Goal: Information Seeking & Learning: Compare options

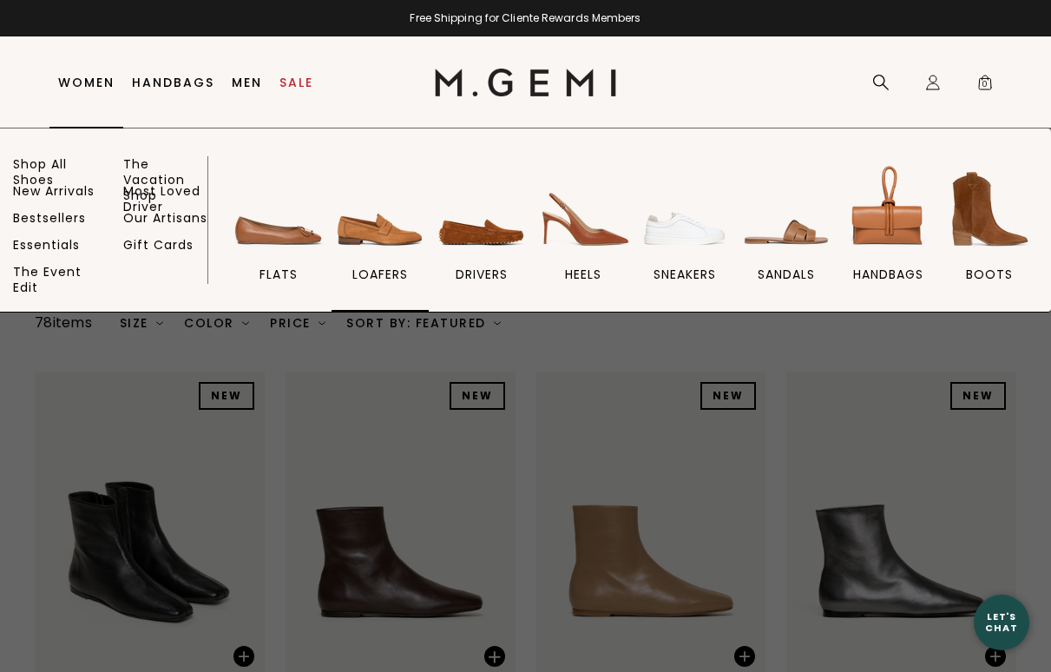
click at [383, 237] on img at bounding box center [380, 209] width 97 height 97
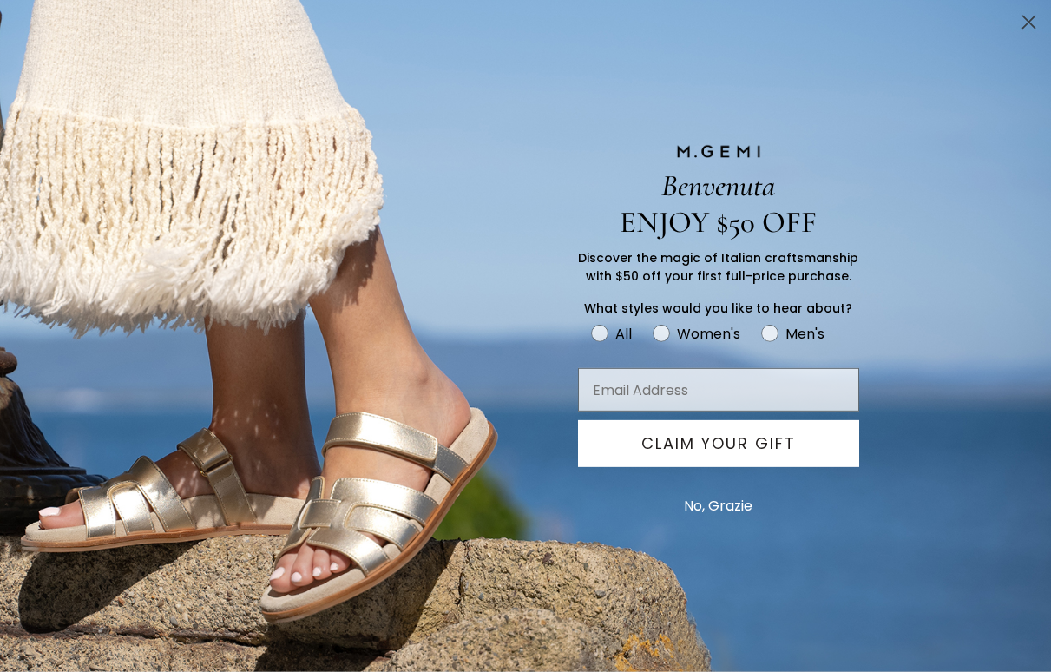
scroll to position [782, 0]
click at [1026, 23] on circle "Close dialog" at bounding box center [1029, 22] width 29 height 29
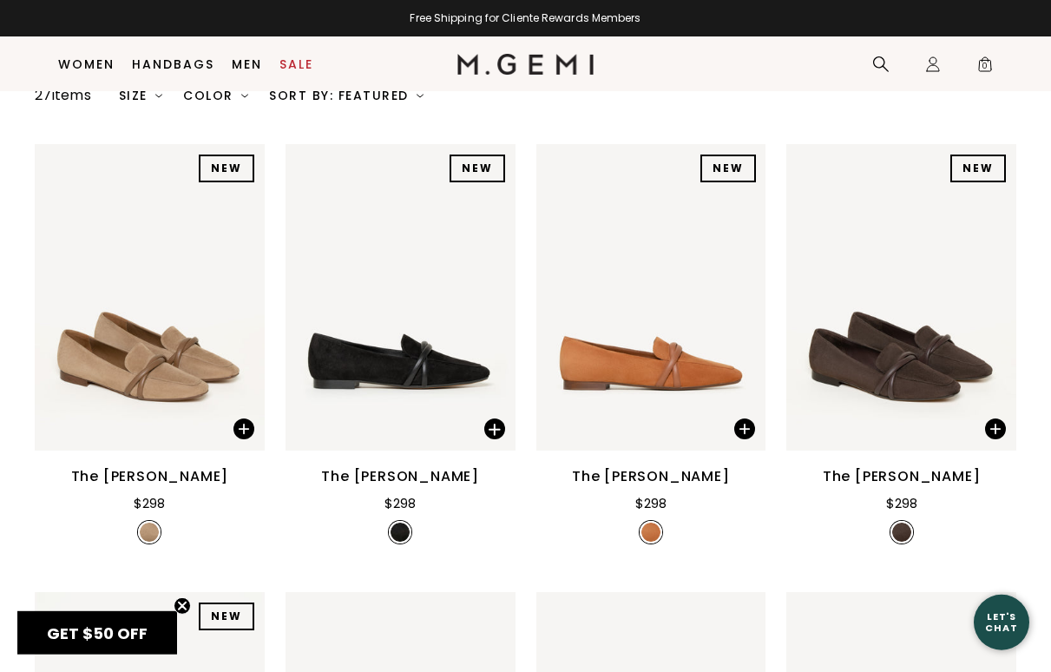
scroll to position [0, 0]
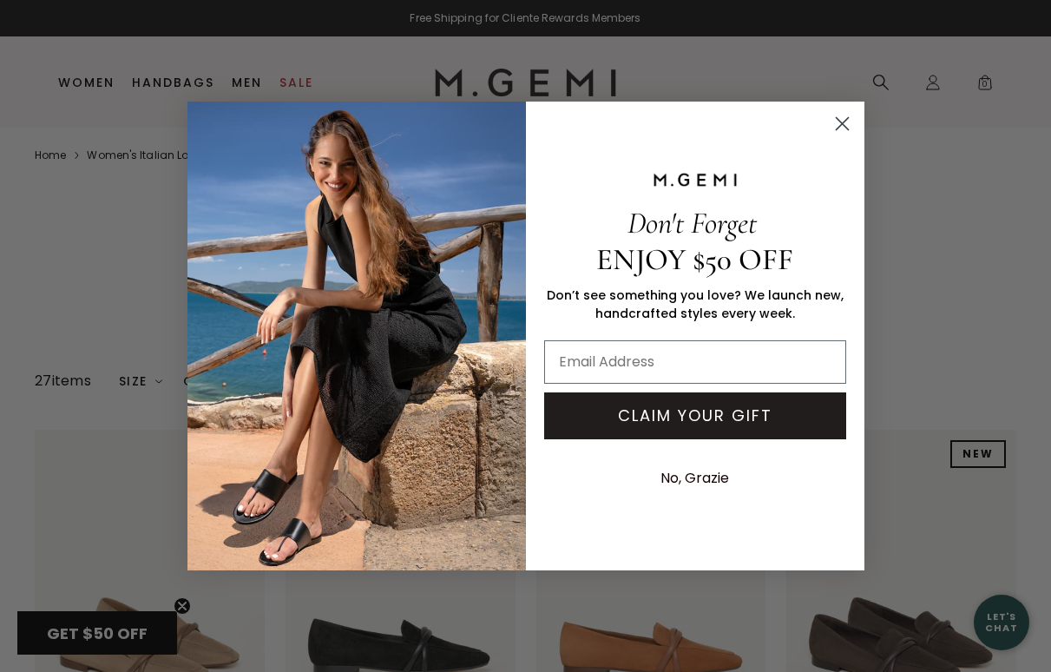
click at [840, 125] on icon "Close dialog" at bounding box center [842, 124] width 12 height 12
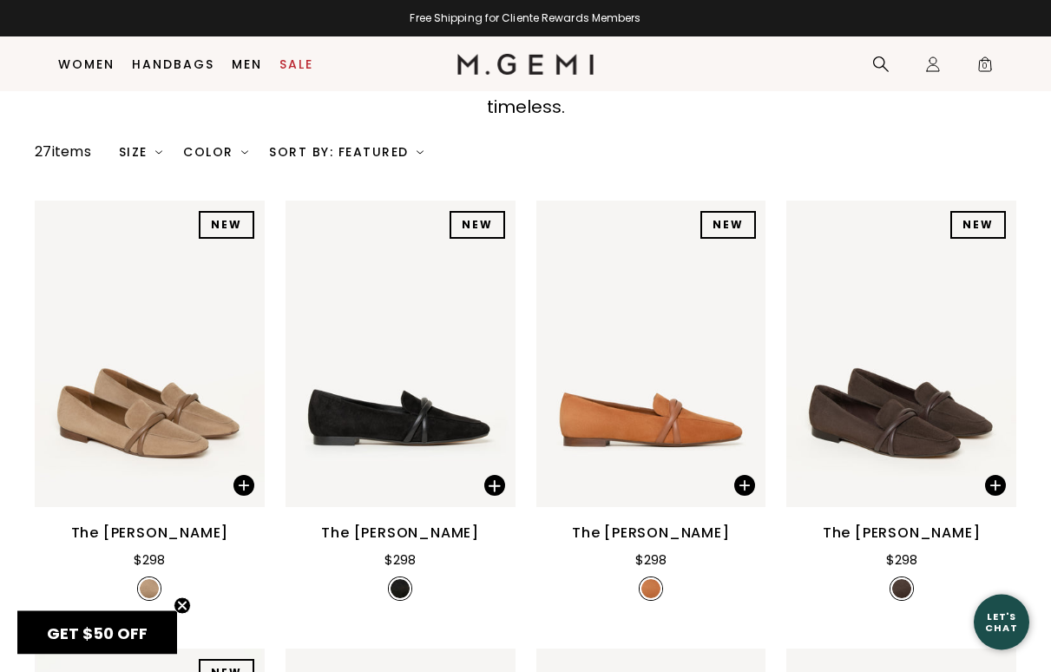
scroll to position [302, 0]
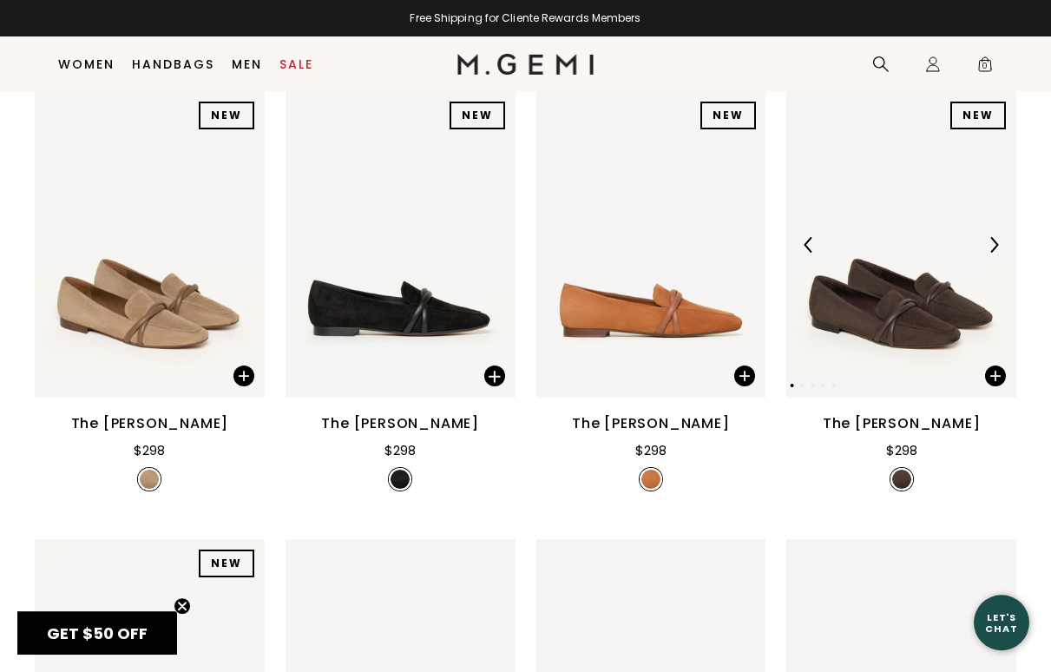
click at [927, 299] on img at bounding box center [901, 244] width 230 height 306
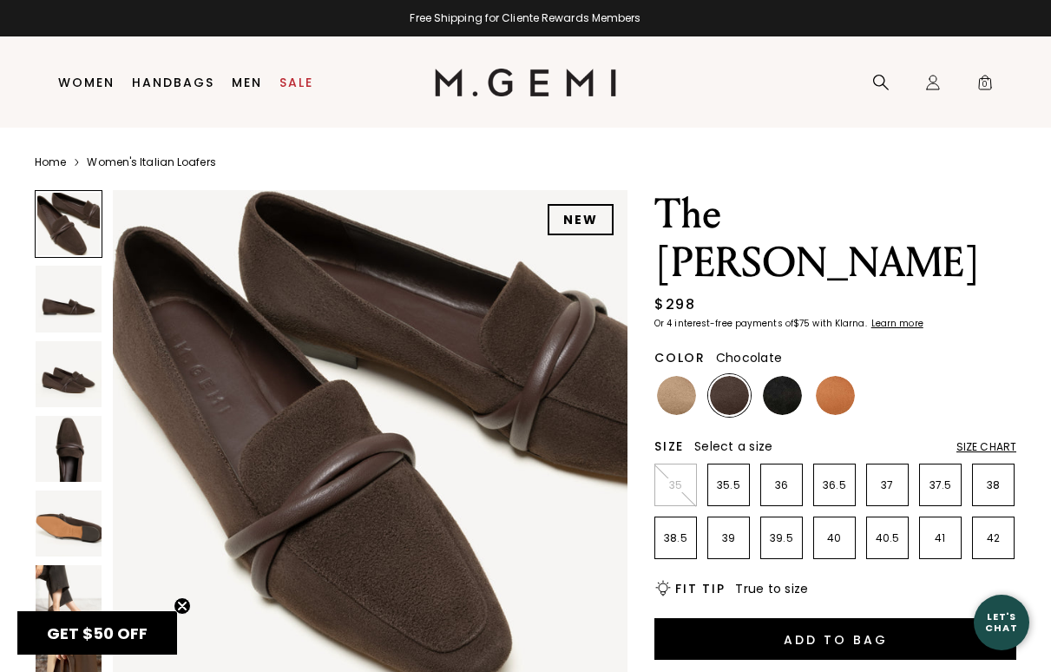
click at [62, 459] on img at bounding box center [69, 449] width 66 height 66
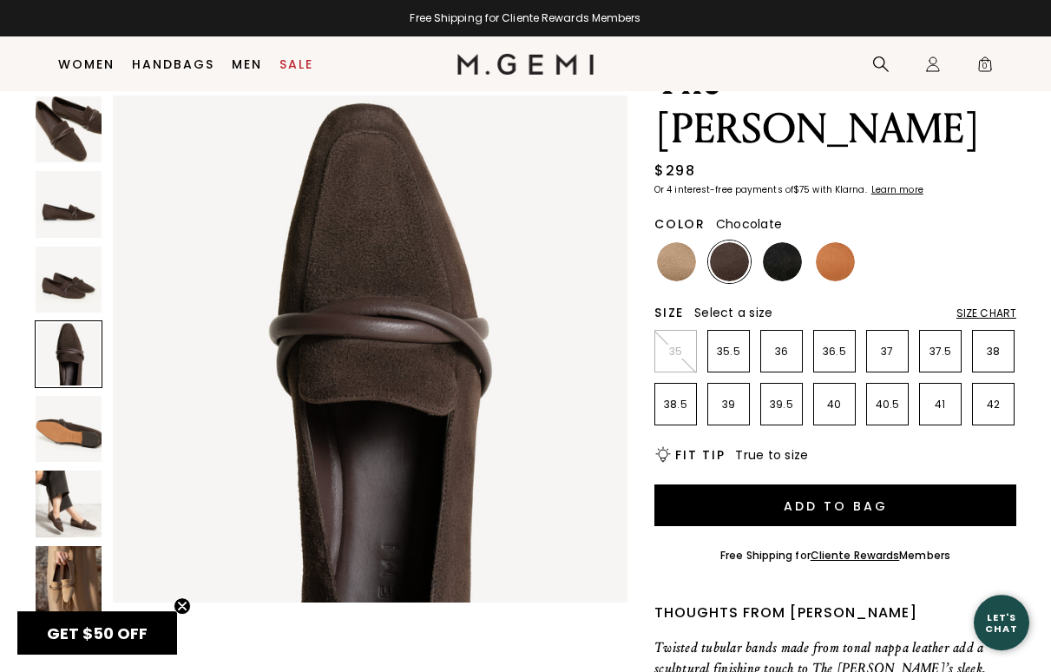
scroll to position [122, 0]
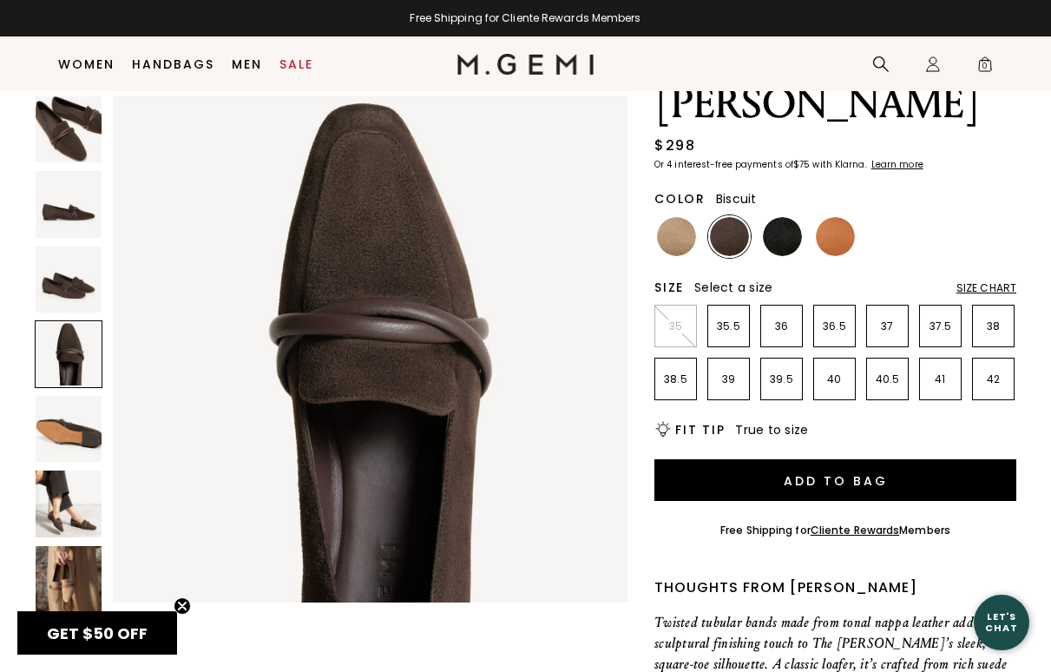
click at [678, 217] on img at bounding box center [676, 236] width 39 height 39
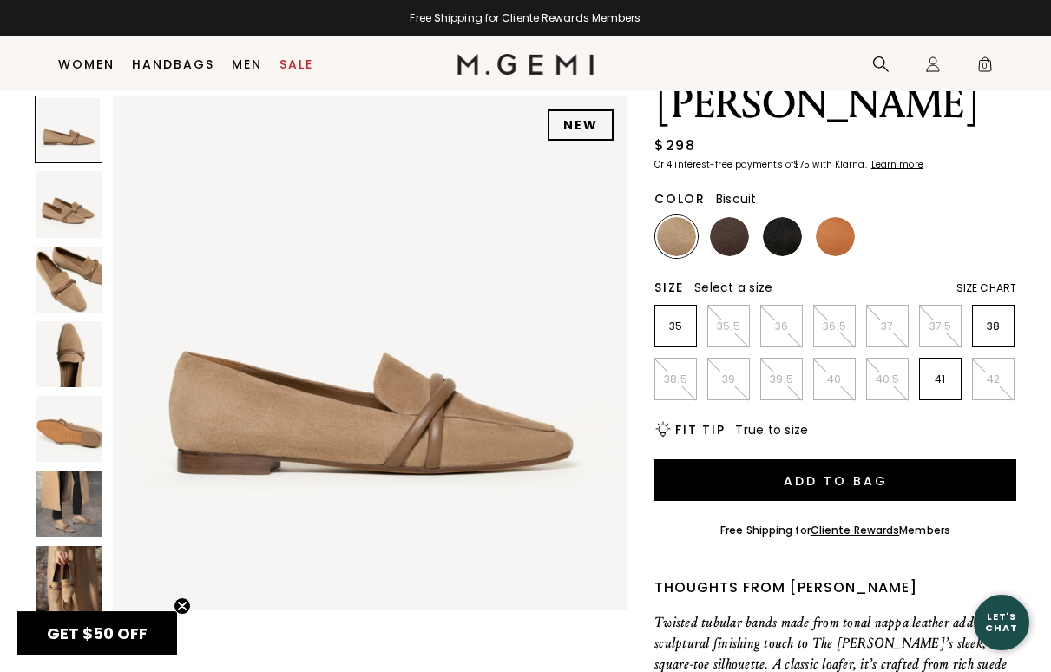
click at [84, 523] on img at bounding box center [69, 503] width 66 height 66
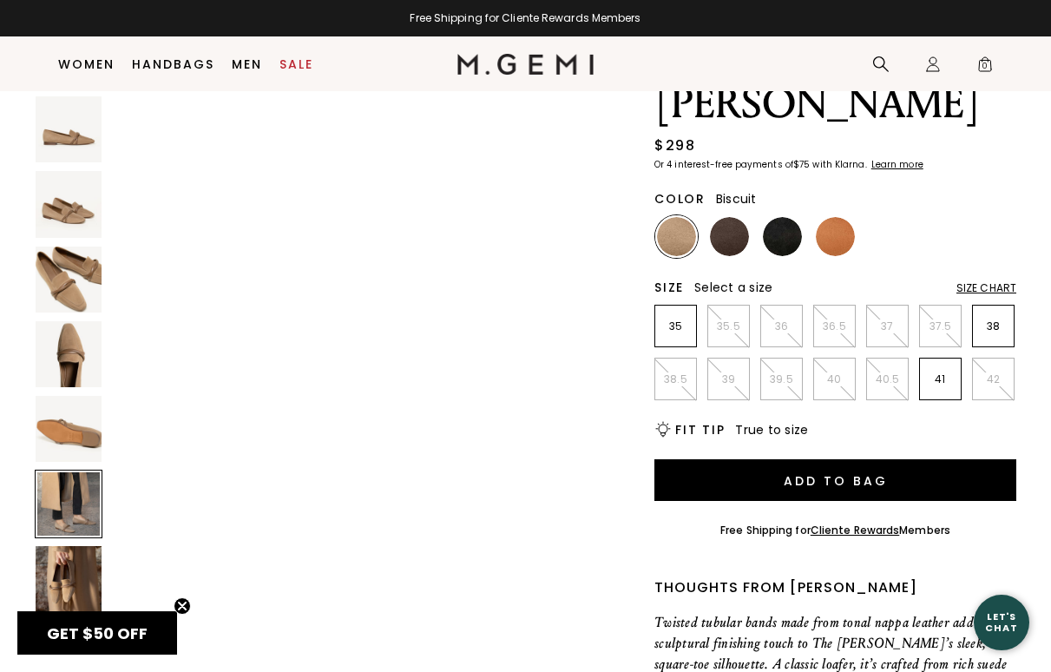
scroll to position [2672, 0]
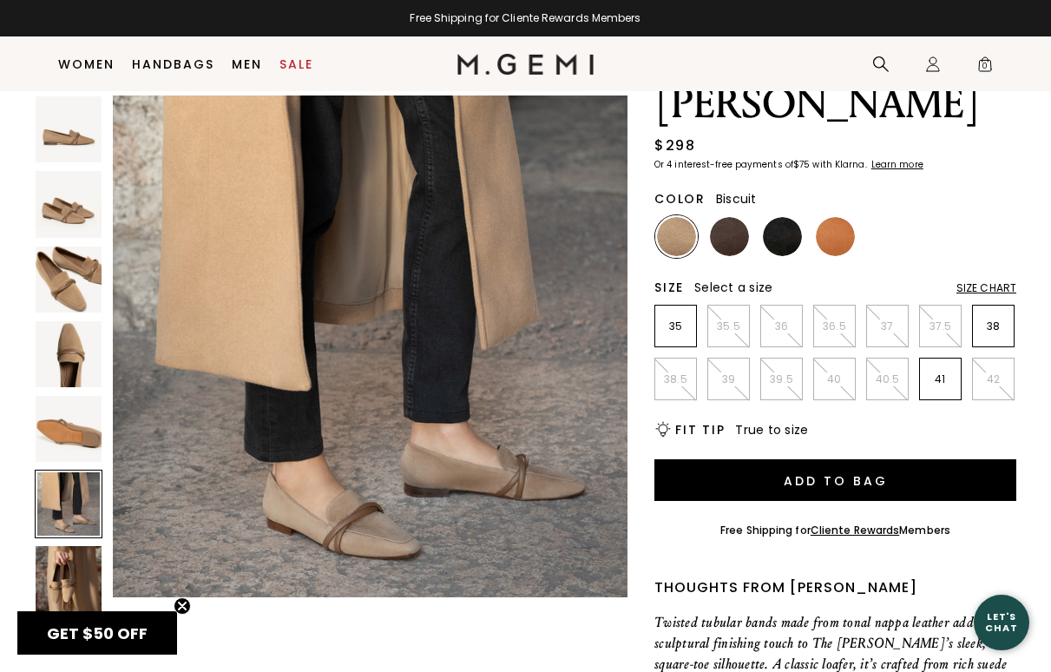
click at [455, 487] on img at bounding box center [370, 339] width 515 height 515
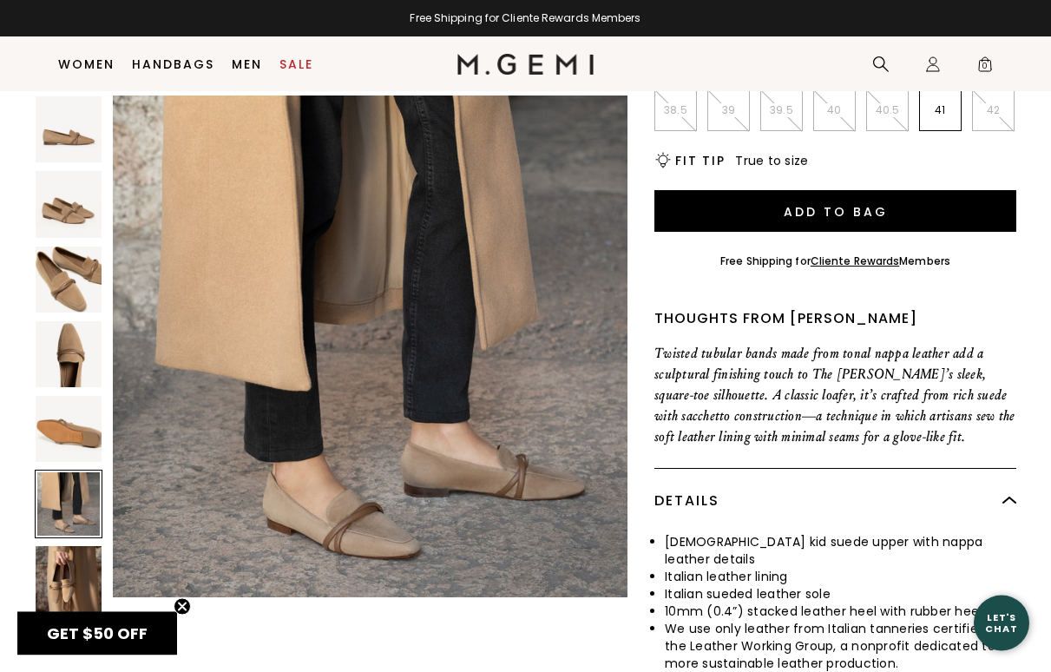
click at [56, 578] on img at bounding box center [69, 579] width 66 height 66
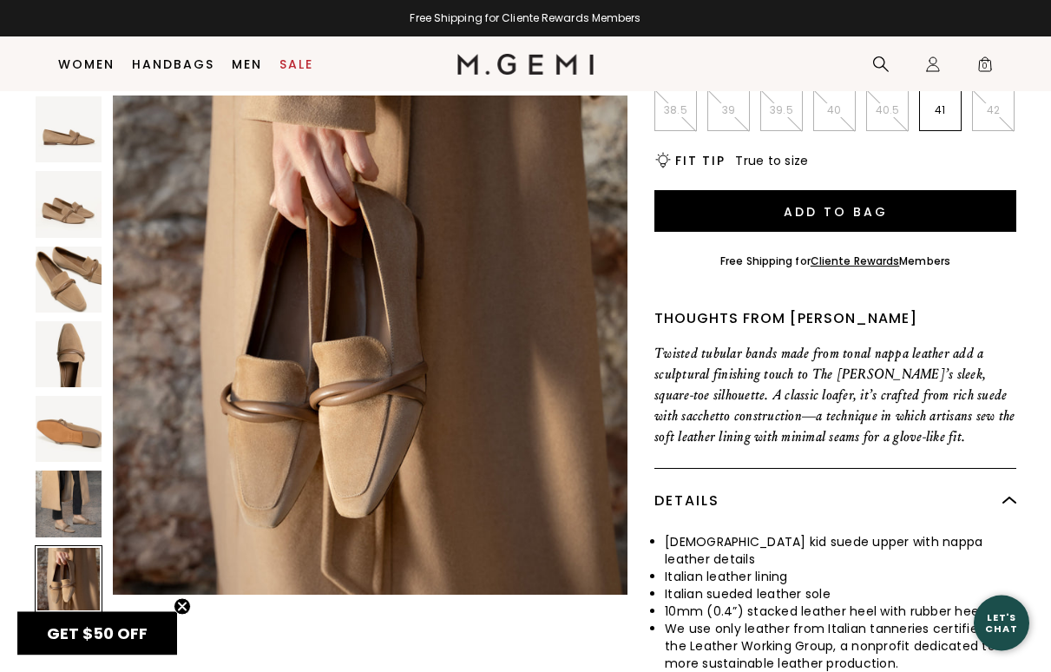
scroll to position [3207, 0]
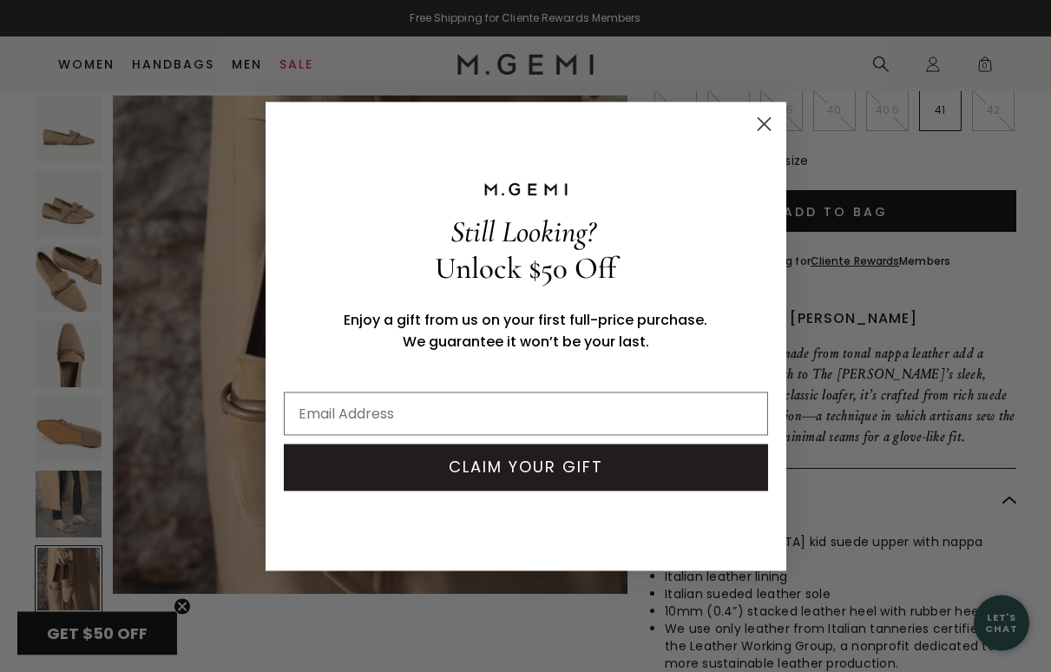
click at [763, 120] on circle "Close dialog" at bounding box center [763, 123] width 29 height 29
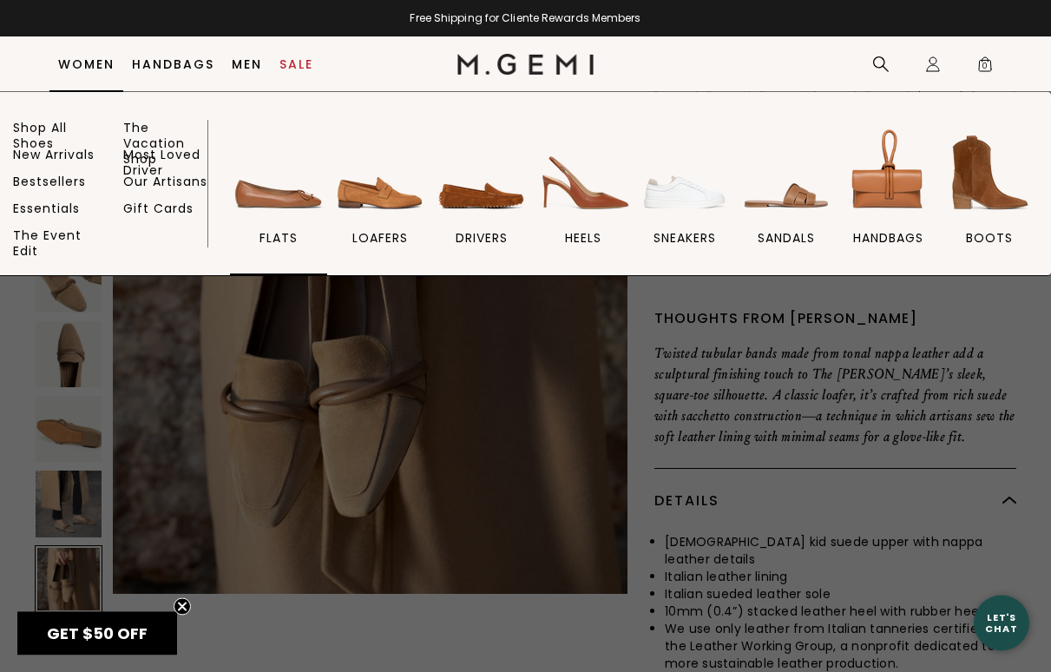
click at [276, 200] on img at bounding box center [278, 172] width 97 height 97
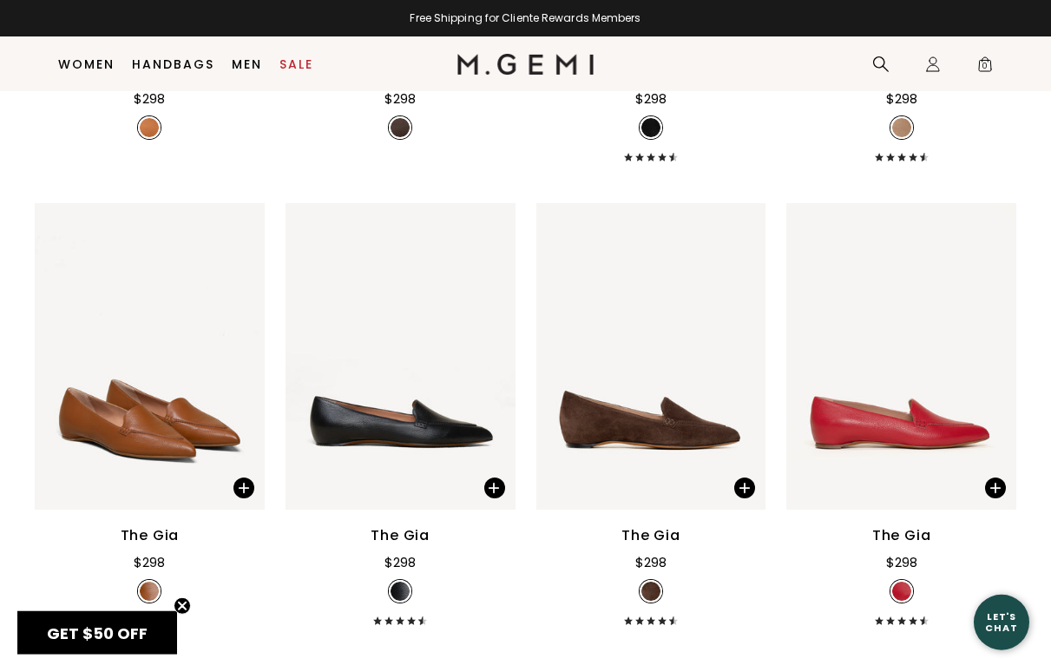
scroll to position [1071, 0]
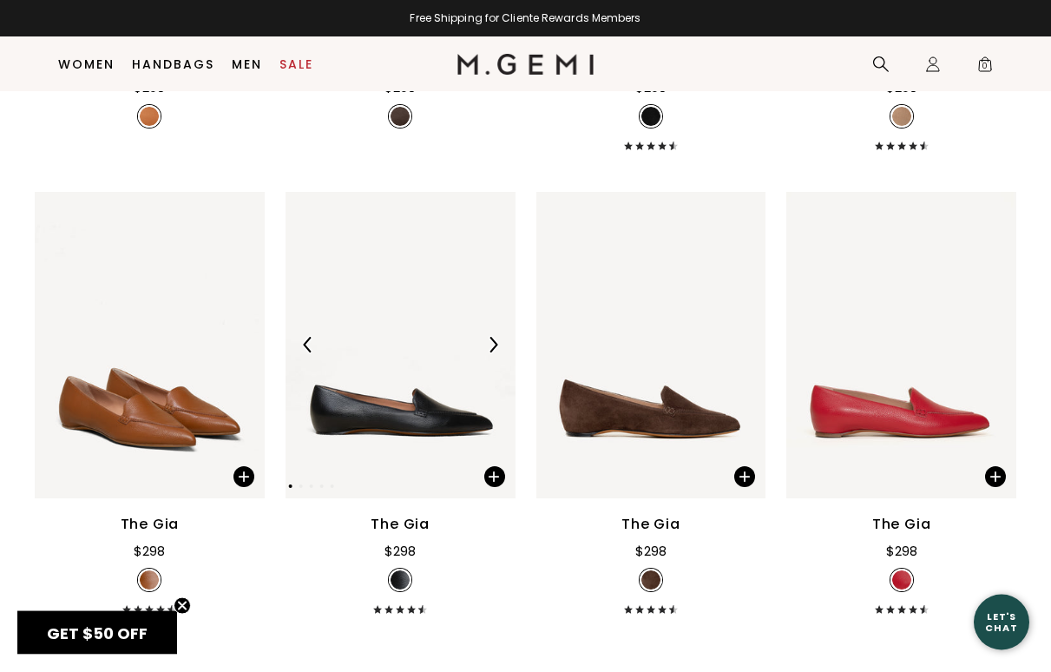
click at [407, 449] on img at bounding box center [401, 345] width 230 height 306
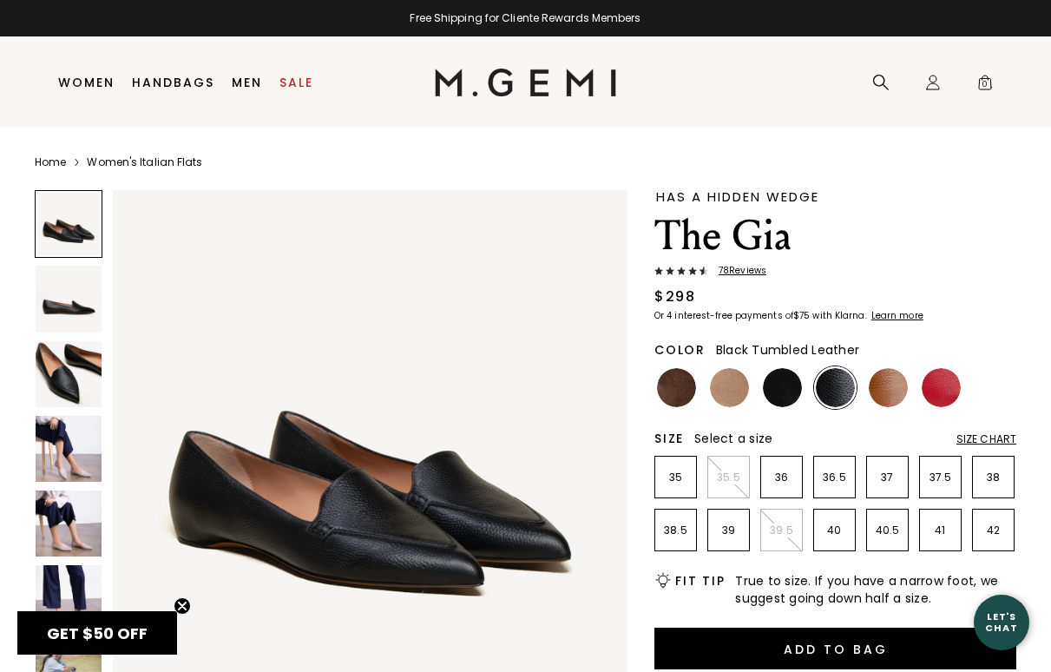
click at [76, 614] on div "GET $50 OFF Close teaser" at bounding box center [97, 632] width 160 height 43
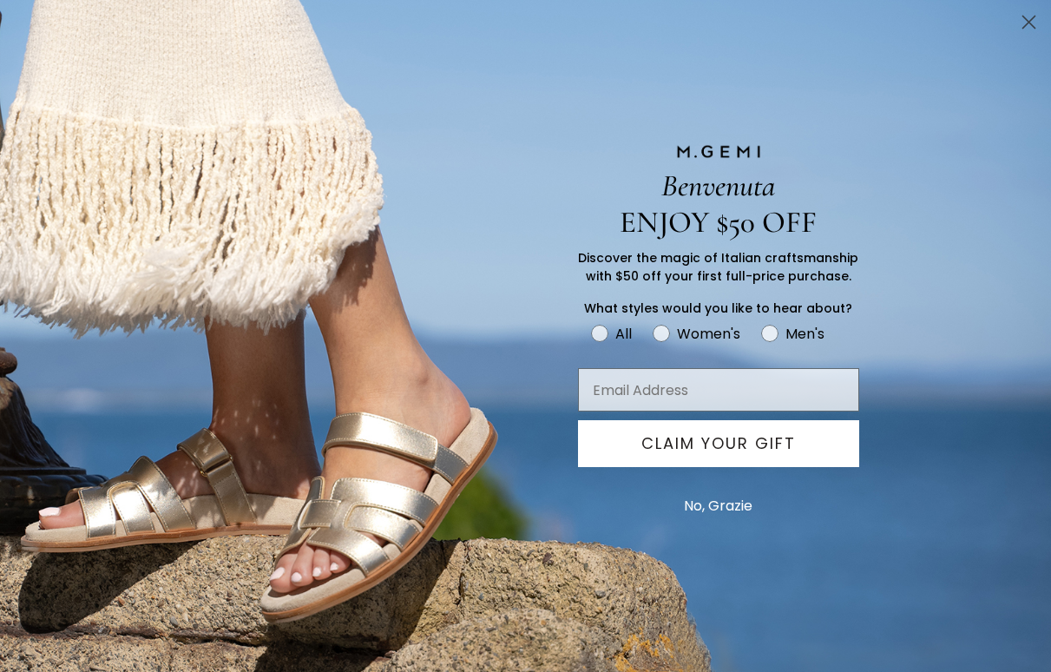
click at [1035, 22] on circle "Close dialog" at bounding box center [1029, 22] width 29 height 29
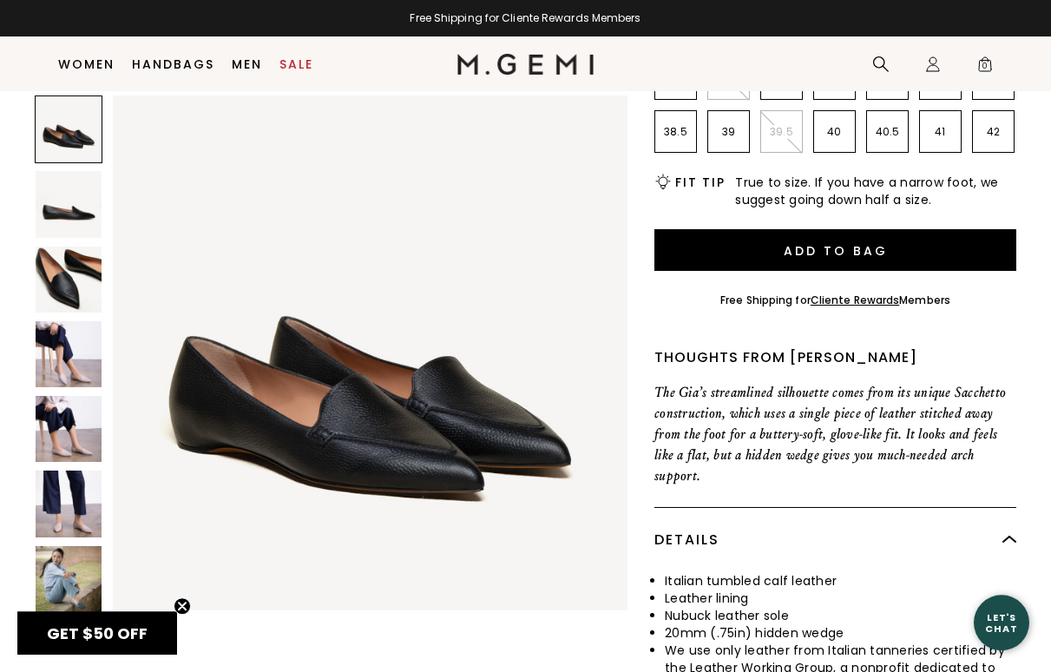
scroll to position [401, 0]
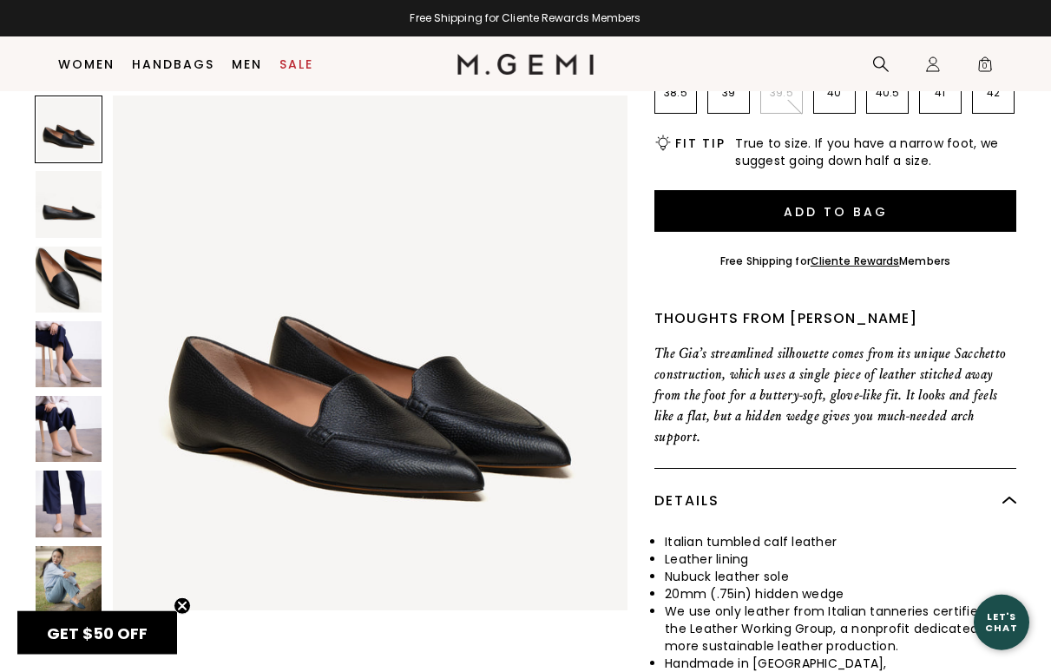
click at [48, 271] on img at bounding box center [69, 279] width 66 height 66
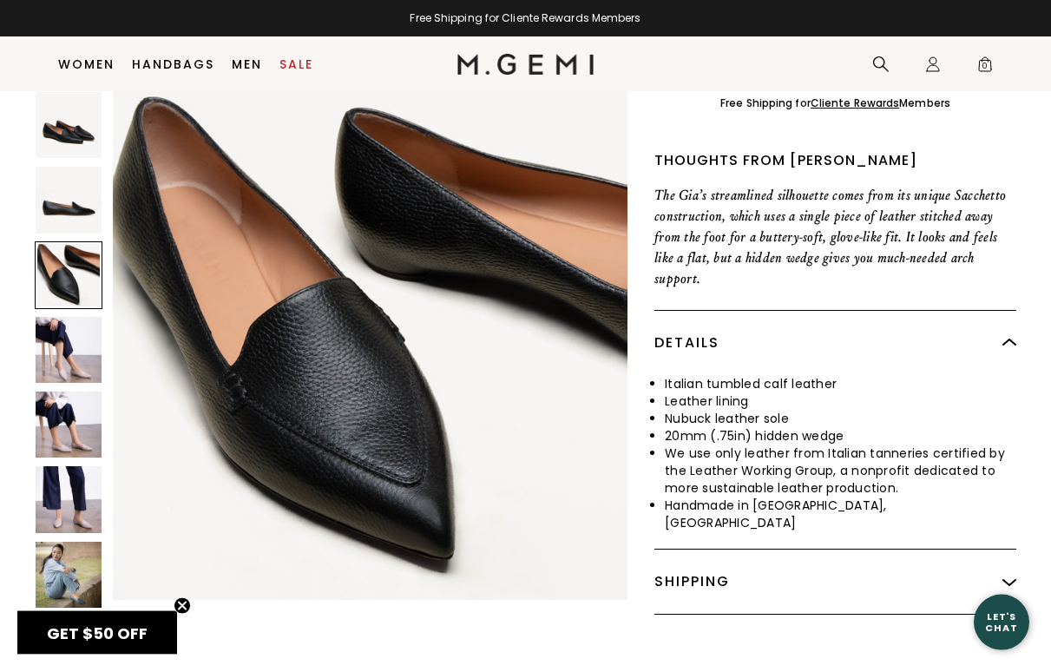
scroll to position [476, 0]
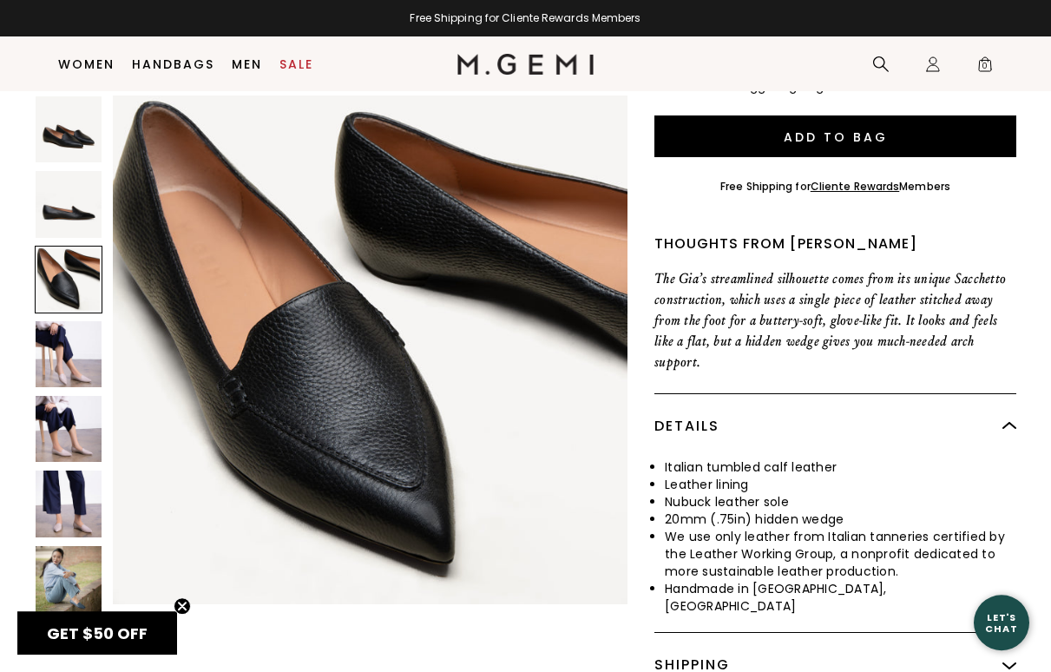
click at [100, 427] on img at bounding box center [69, 429] width 66 height 66
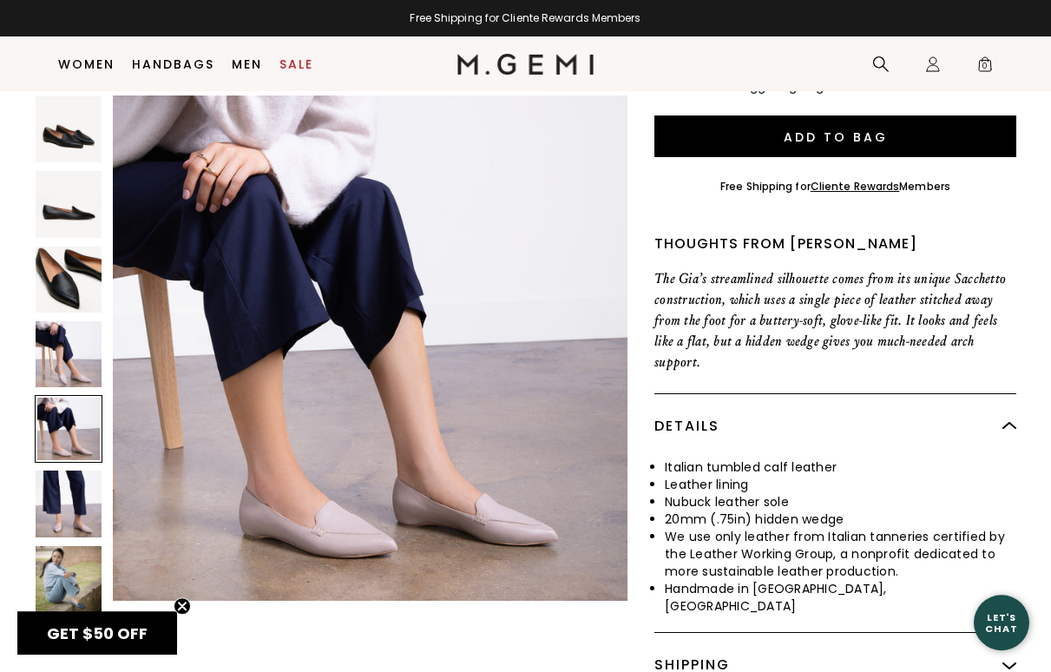
scroll to position [2138, 0]
click at [83, 505] on img at bounding box center [69, 503] width 66 height 66
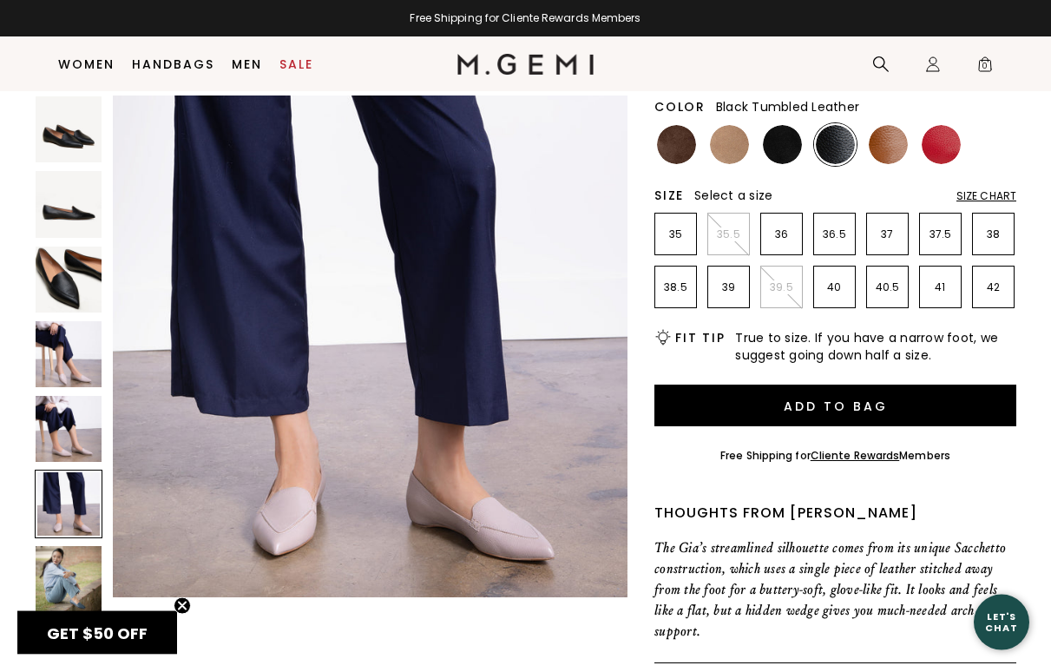
scroll to position [0, 0]
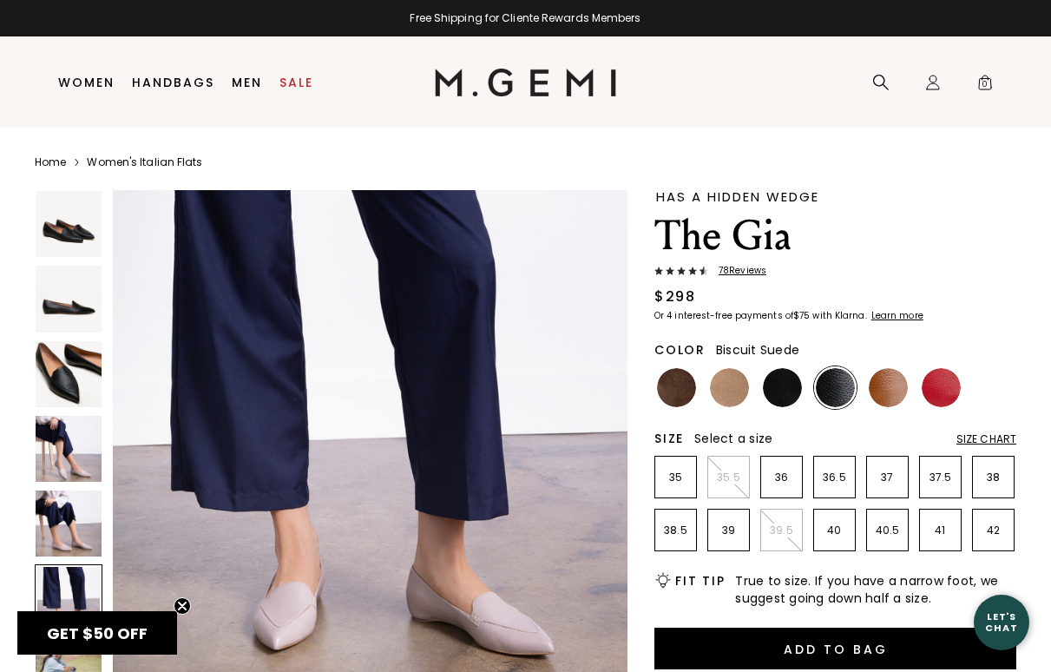
click at [728, 386] on img at bounding box center [729, 387] width 39 height 39
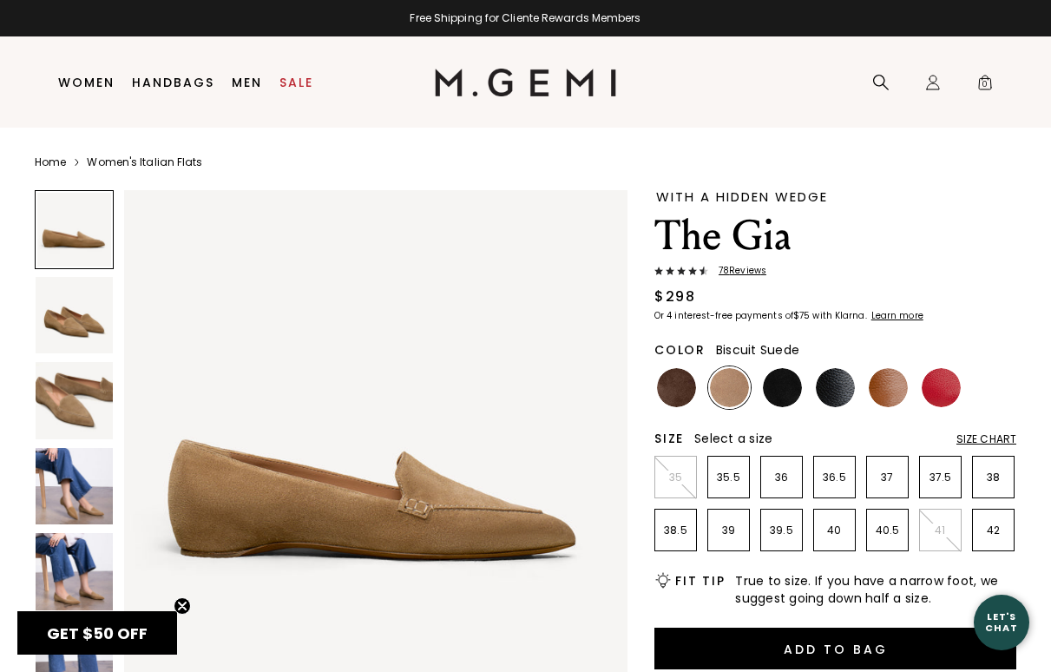
click at [82, 478] on img at bounding box center [74, 486] width 77 height 77
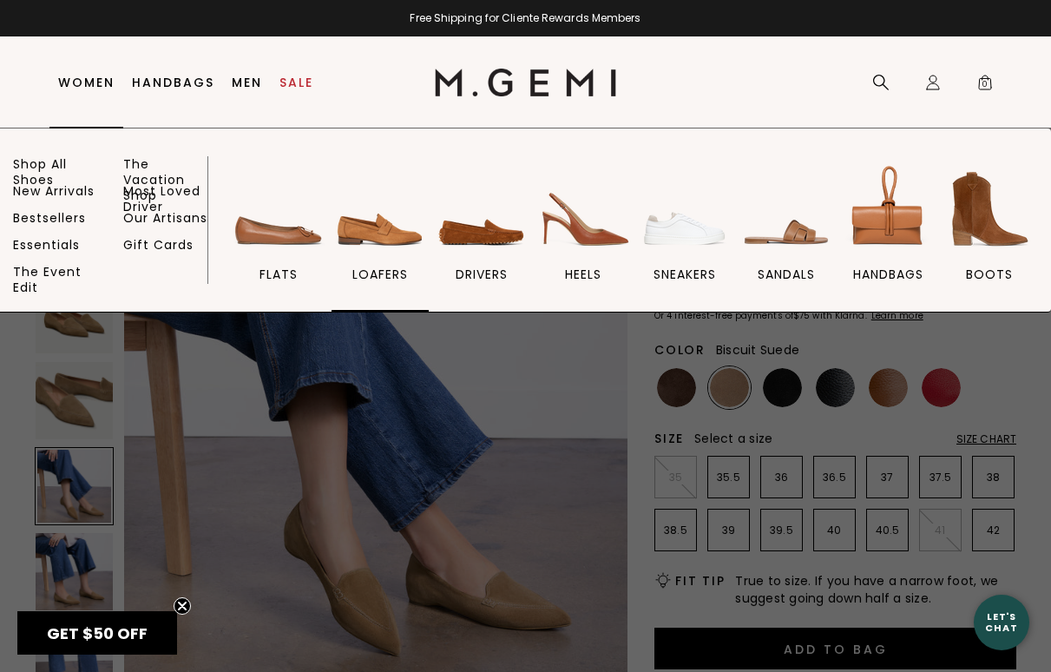
click at [353, 234] on img at bounding box center [380, 209] width 97 height 97
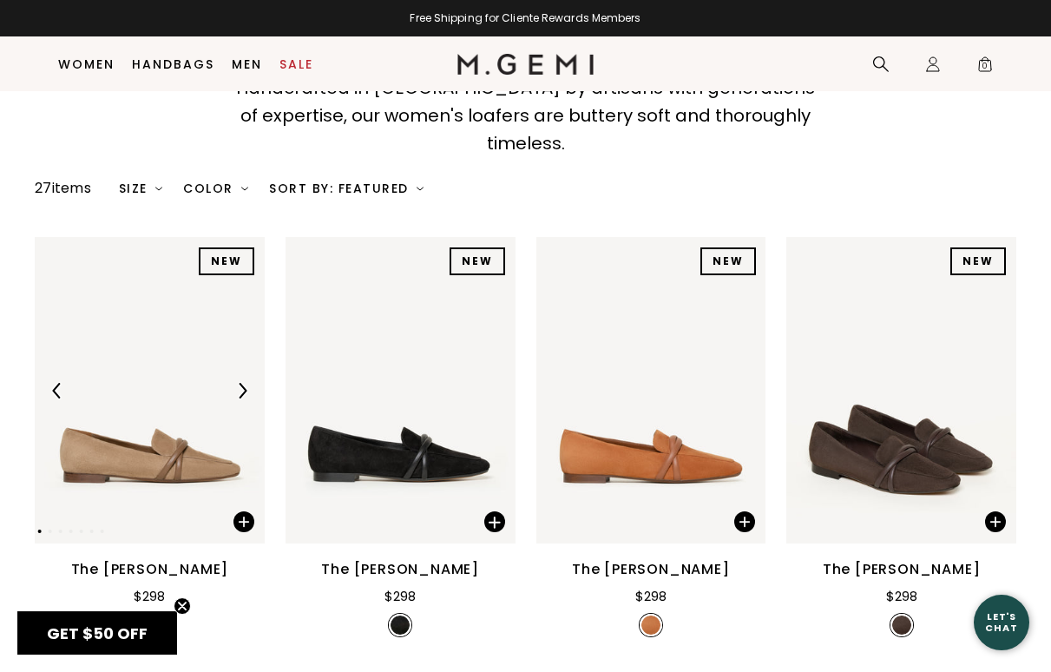
scroll to position [205, 0]
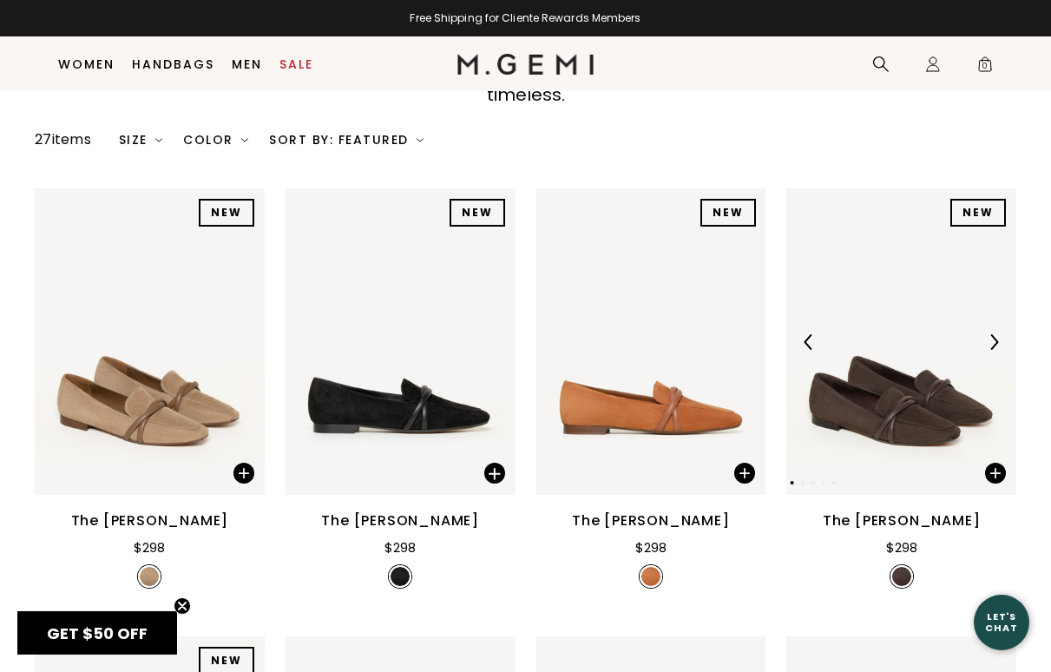
click at [857, 408] on img at bounding box center [901, 341] width 230 height 306
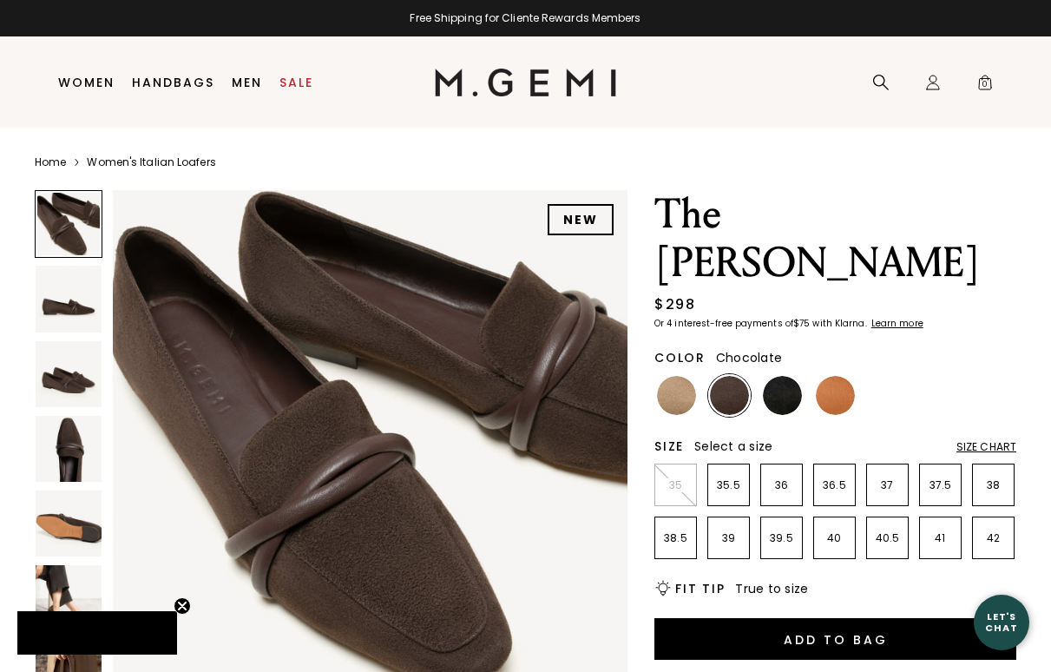
click at [66, 609] on img at bounding box center [69, 598] width 66 height 66
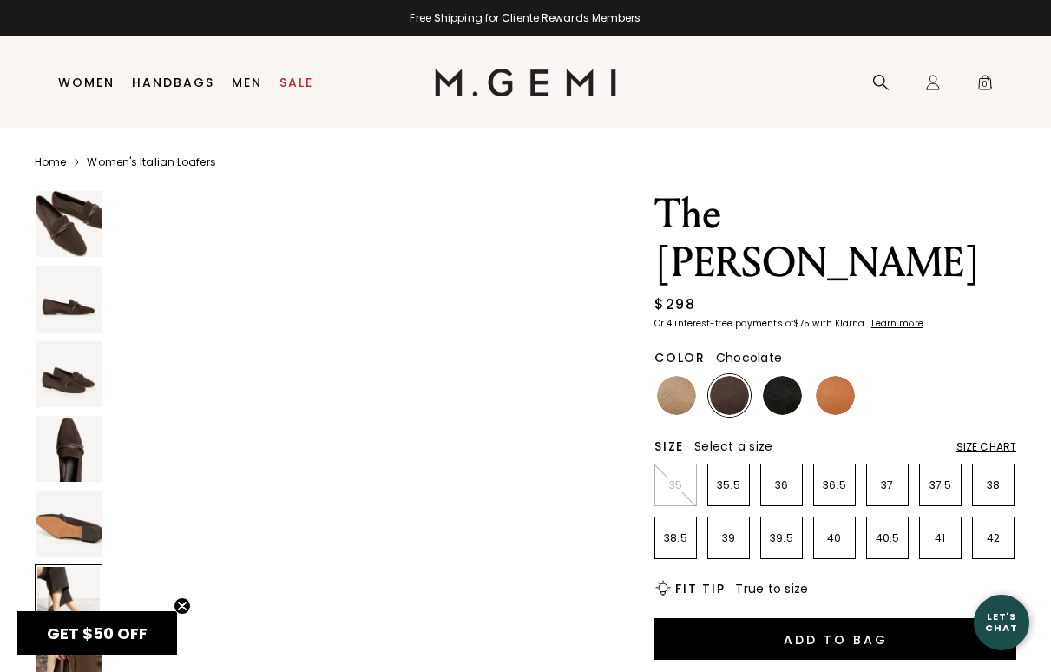
scroll to position [2672, 0]
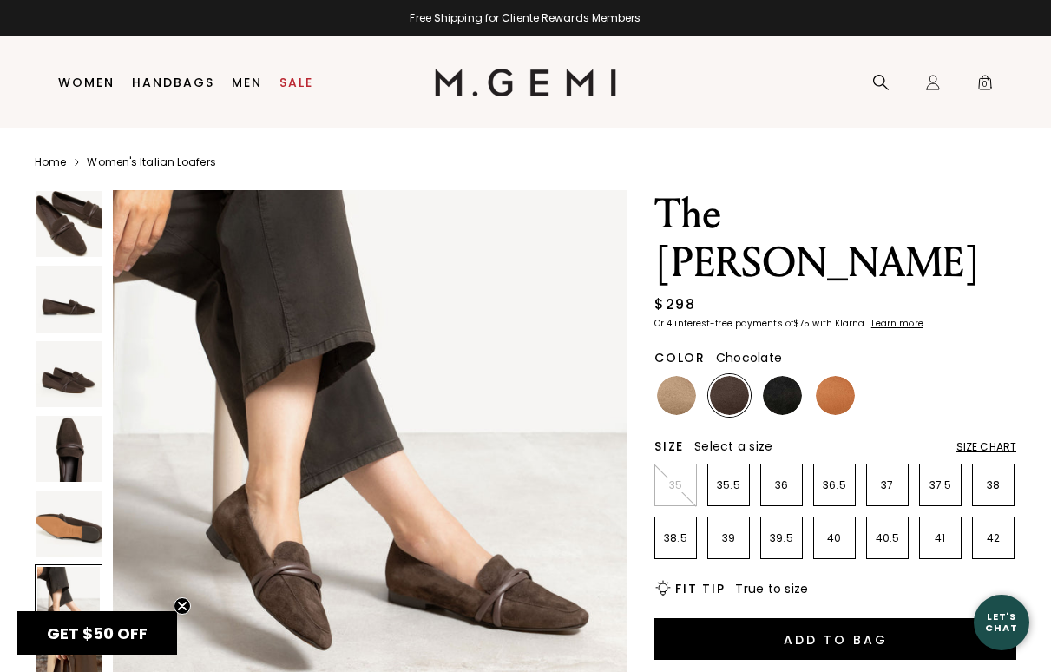
click at [67, 462] on img at bounding box center [69, 449] width 66 height 66
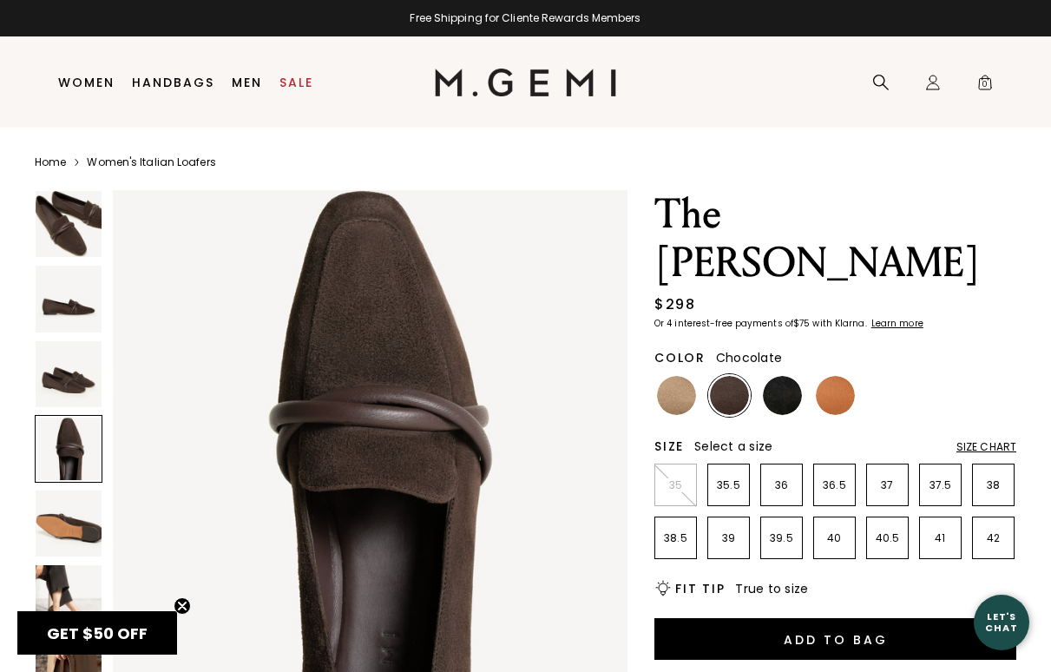
scroll to position [1603, 0]
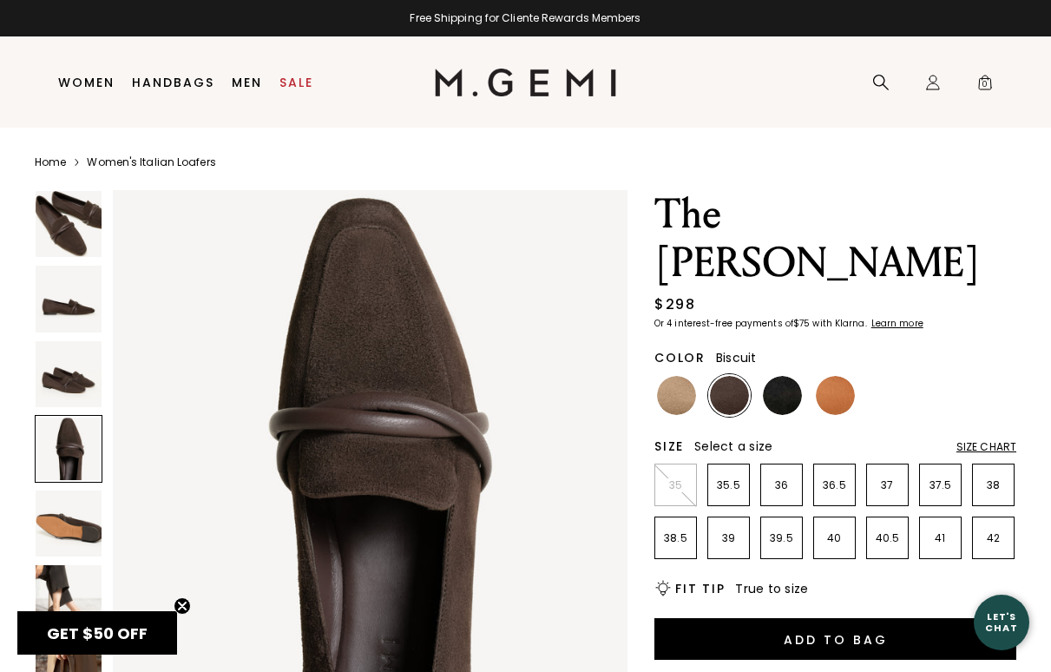
click at [685, 376] on img at bounding box center [676, 395] width 39 height 39
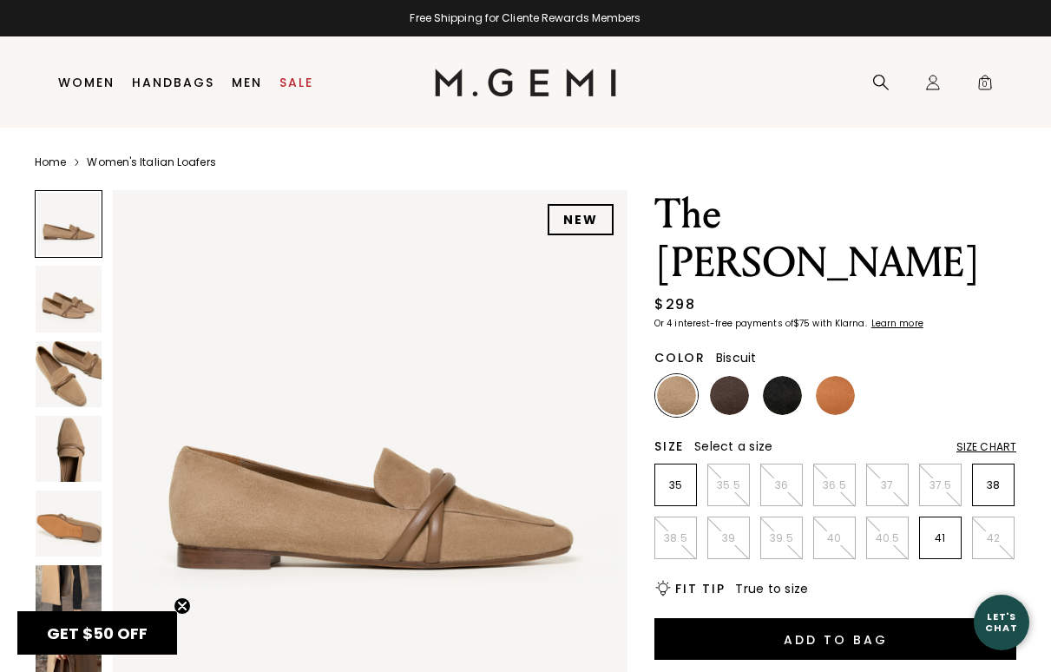
click at [66, 442] on img at bounding box center [69, 449] width 66 height 66
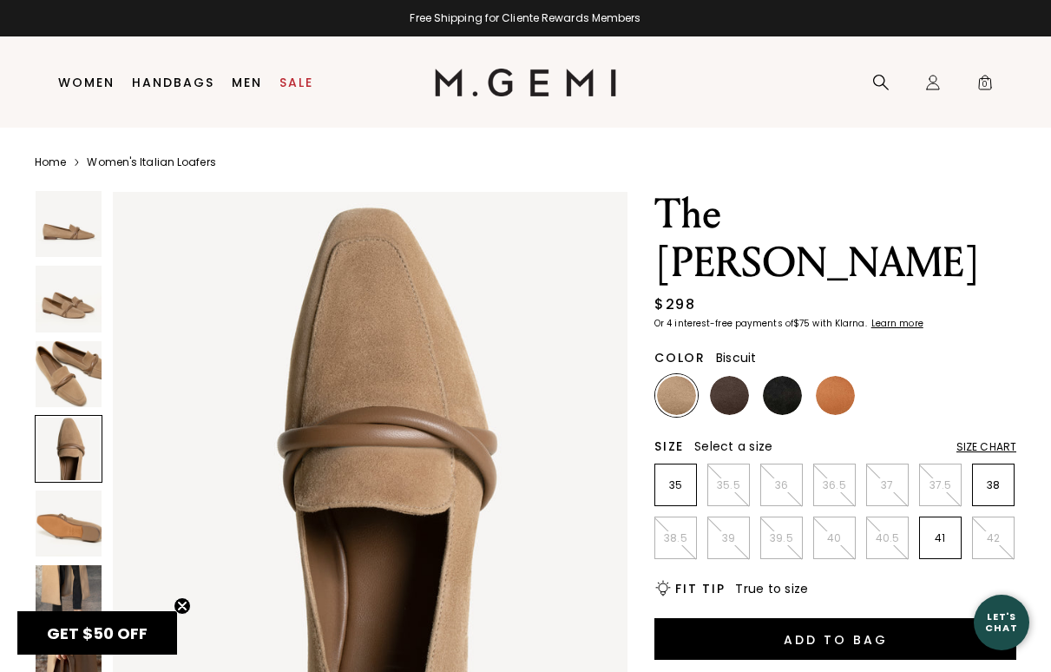
scroll to position [1603, 0]
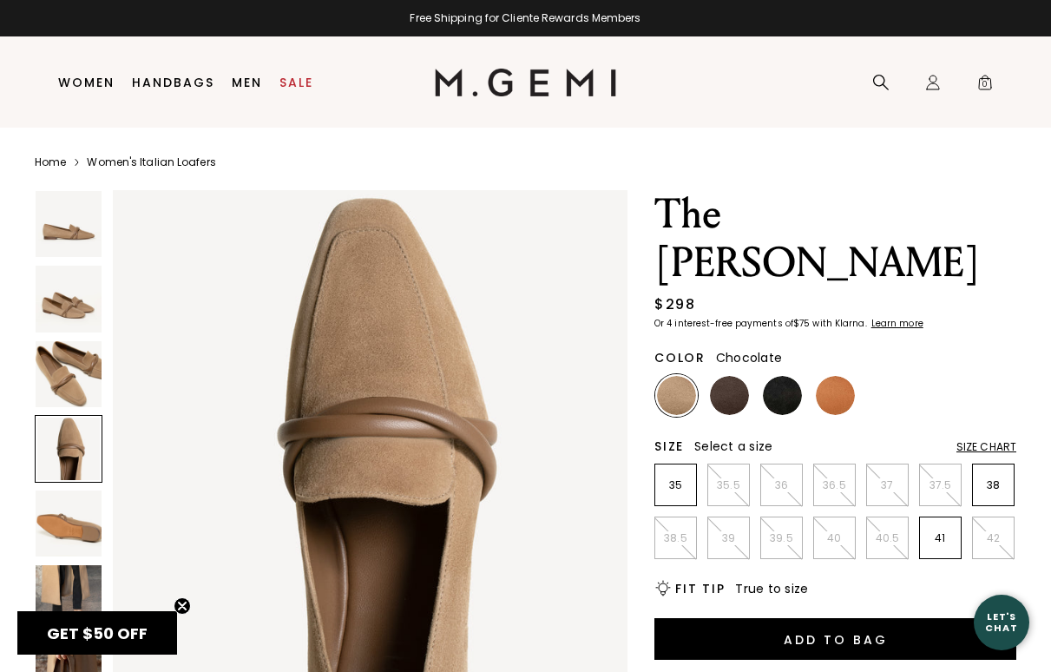
click at [742, 376] on img at bounding box center [729, 395] width 39 height 39
